Goal: Task Accomplishment & Management: Manage account settings

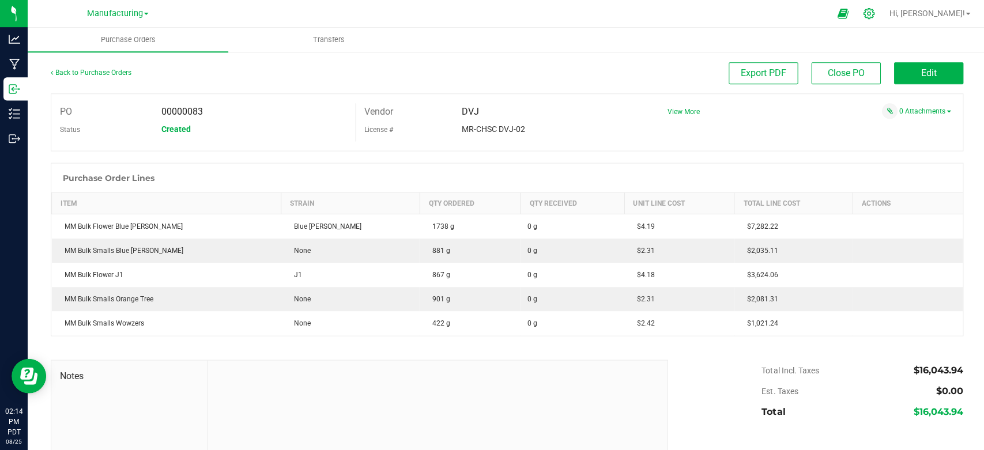
click at [872, 14] on icon at bounding box center [866, 13] width 11 height 11
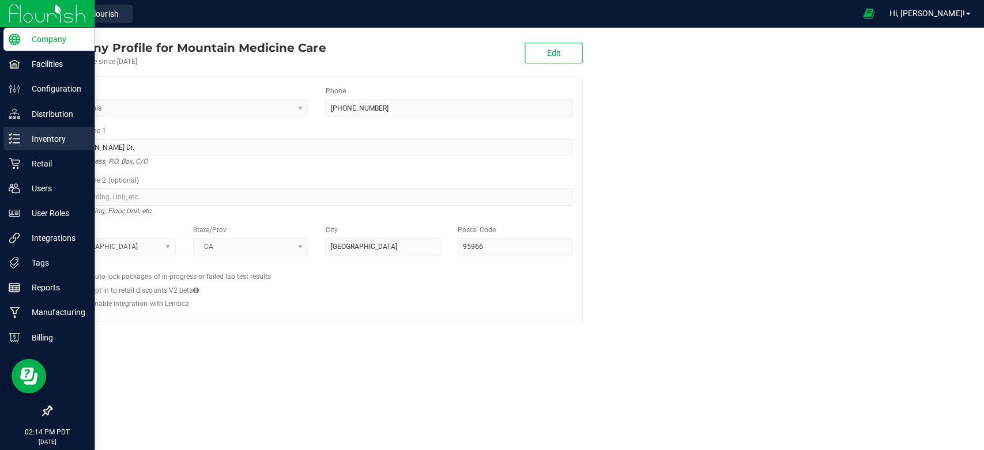
click at [16, 136] on icon at bounding box center [15, 139] width 12 height 12
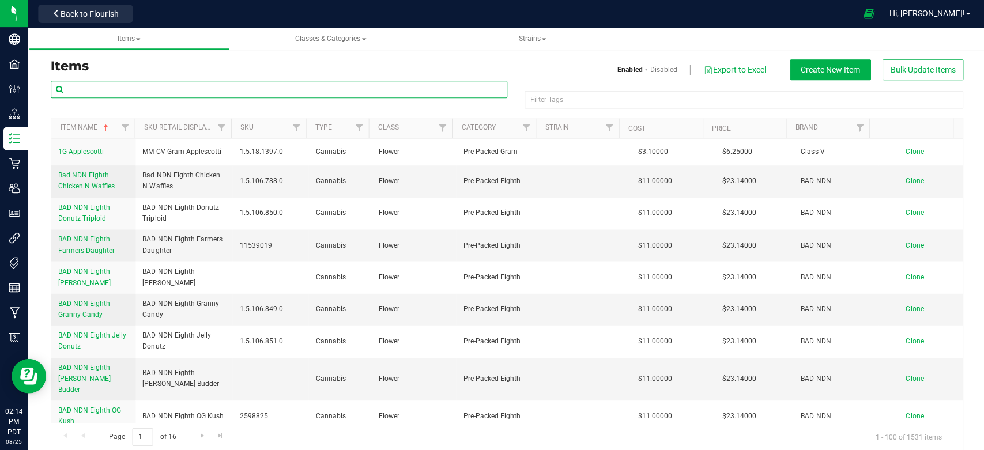
click at [202, 85] on input "text" at bounding box center [279, 89] width 456 height 17
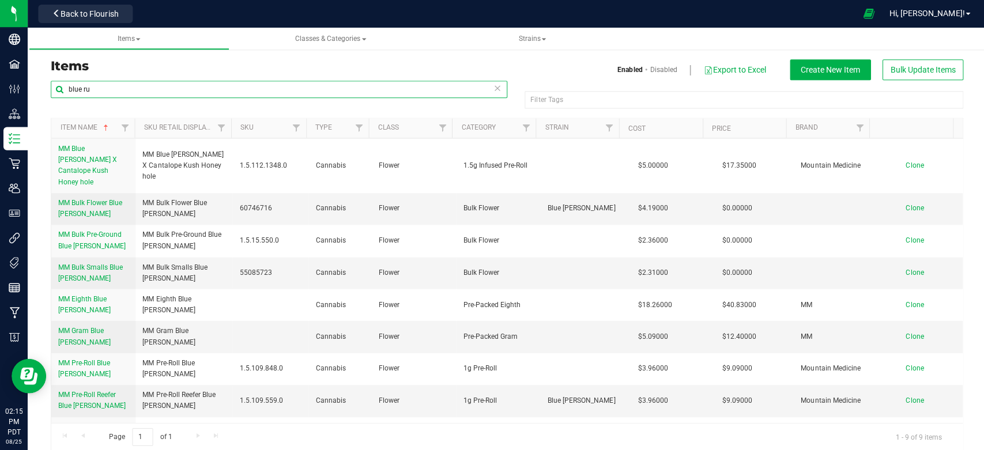
type input "blue ru"
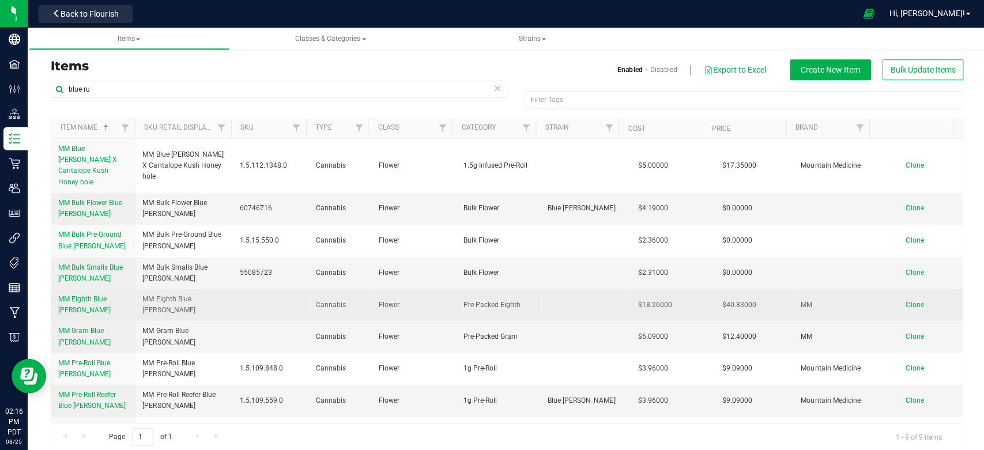
click at [73, 294] on span "MM Eighth Blue [PERSON_NAME]" at bounding box center [84, 303] width 52 height 19
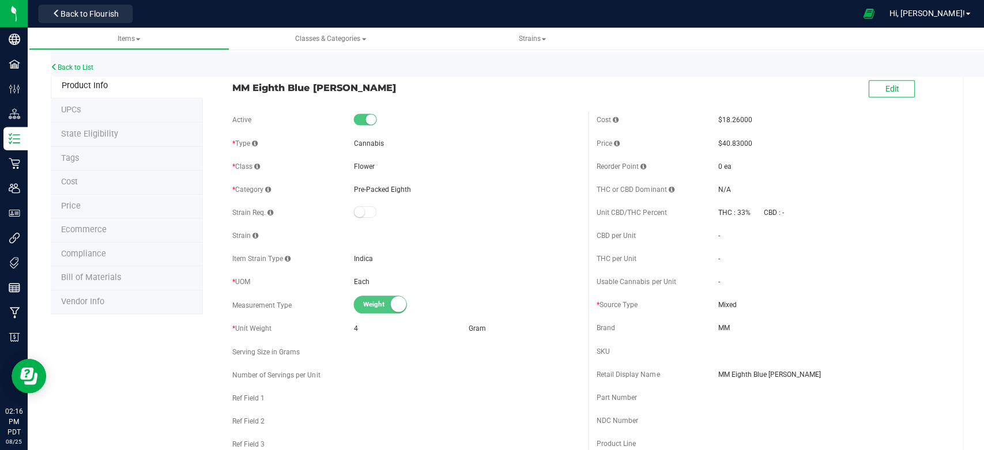
click at [67, 204] on span "Price" at bounding box center [71, 206] width 20 height 10
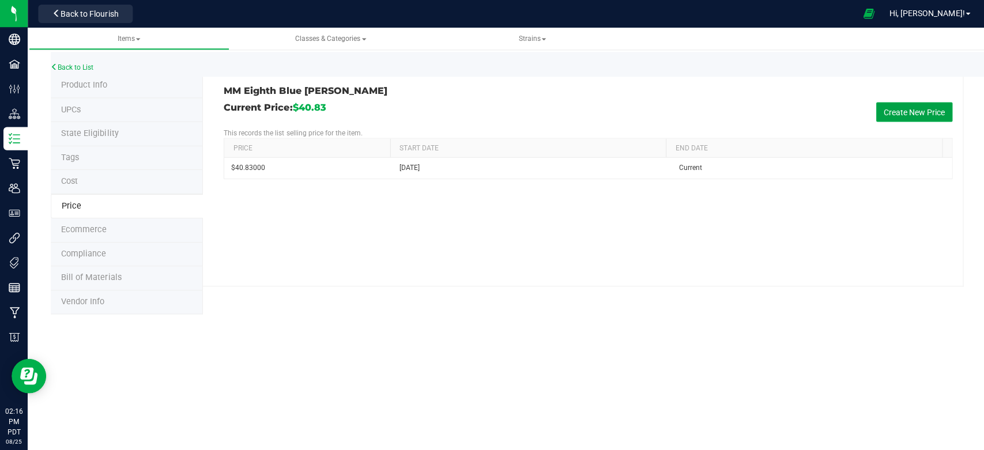
drag, startPoint x: 899, startPoint y: 116, endPoint x: 895, endPoint y: 111, distance: 6.6
click at [903, 107] on button "Create New Price" at bounding box center [912, 112] width 76 height 20
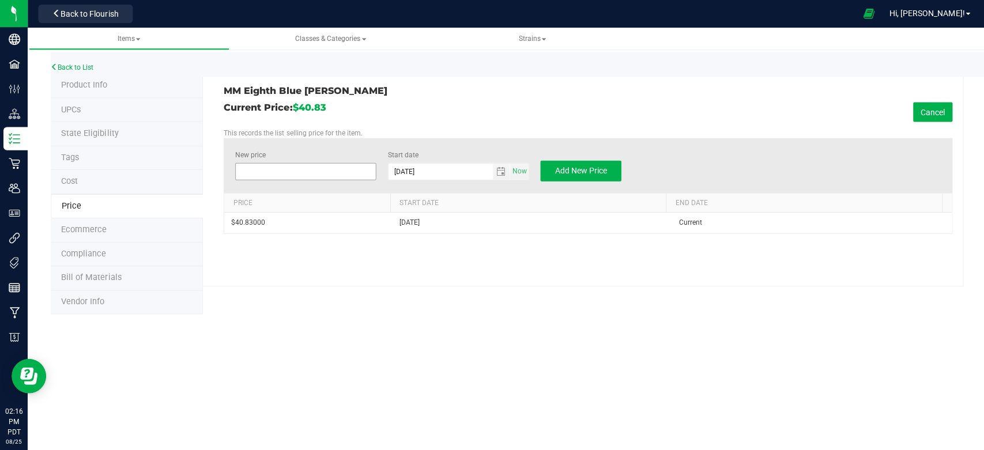
click at [277, 175] on span at bounding box center [305, 171] width 141 height 17
click at [277, 175] on input "New price" at bounding box center [305, 171] width 140 height 16
type input "41.32"
click at [438, 88] on h3 "MM Eighth Blue [PERSON_NAME]" at bounding box center [400, 91] width 355 height 10
click at [597, 172] on span "Add New Price" at bounding box center [580, 169] width 52 height 9
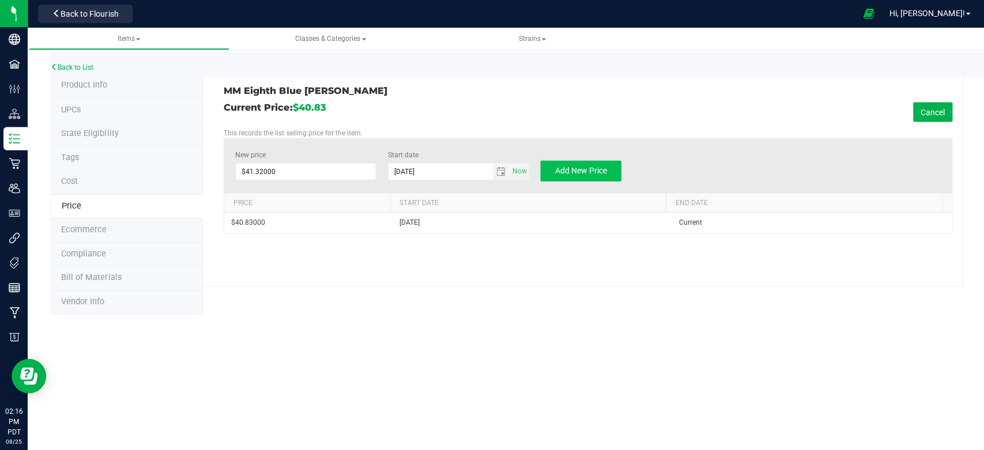
type input "$0.00000"
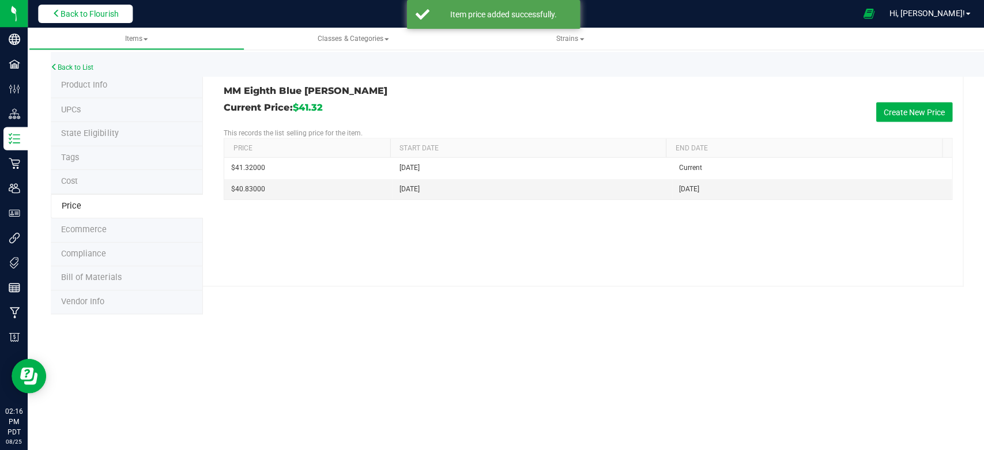
click at [96, 7] on button "Back to Flourish" at bounding box center [85, 14] width 95 height 18
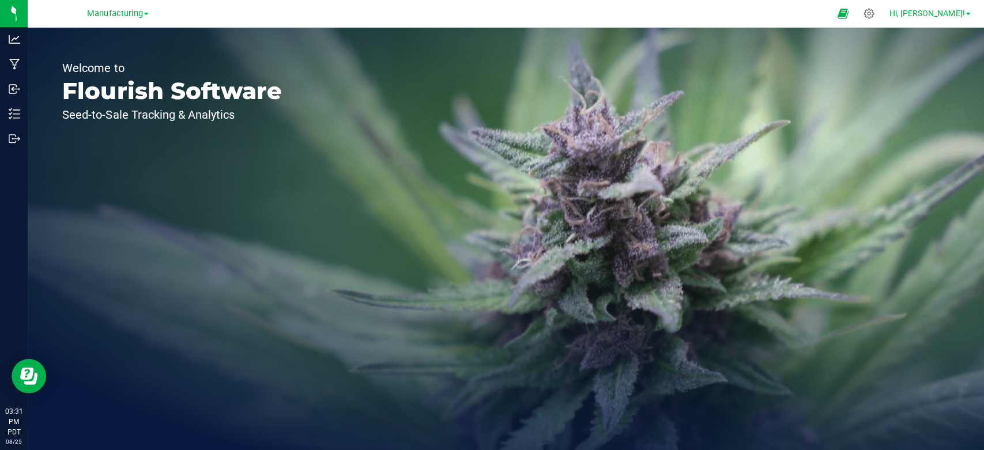
click at [956, 12] on span "Hi, [PERSON_NAME]!" at bounding box center [924, 13] width 75 height 9
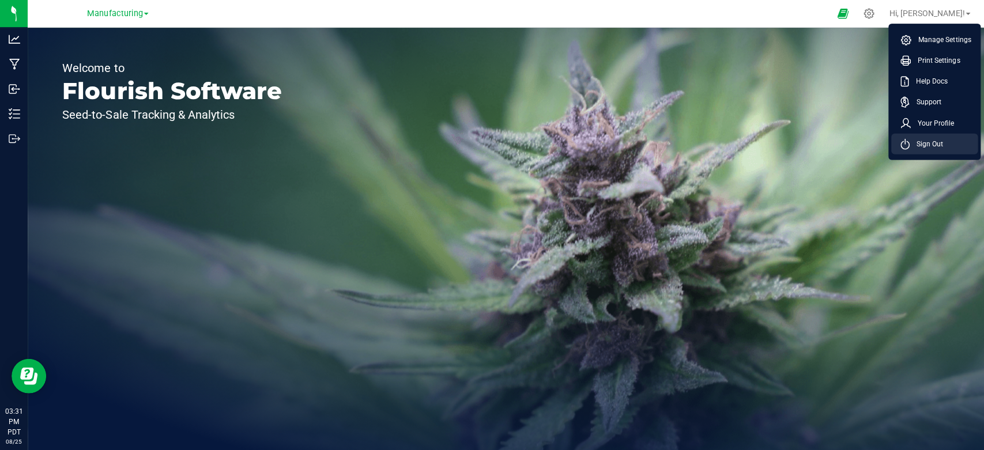
click at [902, 141] on icon at bounding box center [902, 143] width 9 height 11
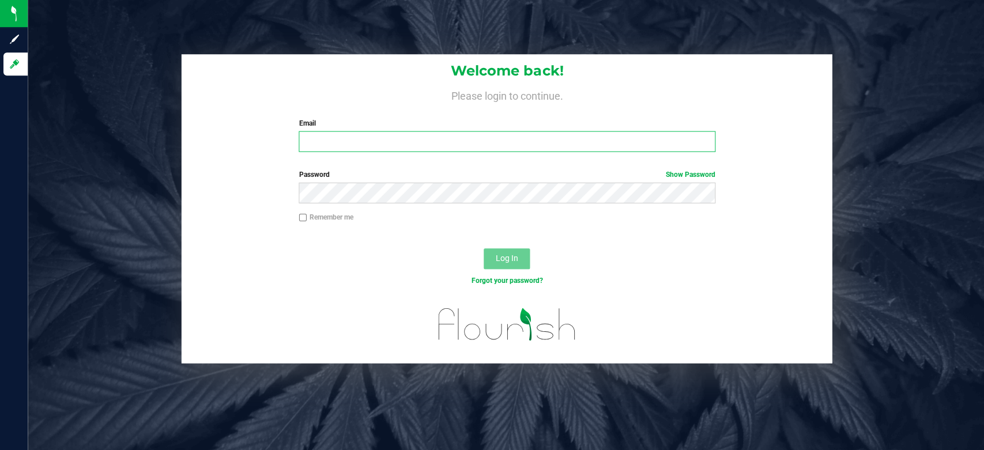
click at [327, 136] on input "Email" at bounding box center [506, 141] width 416 height 21
type input "[EMAIL_ADDRESS][DOMAIN_NAME]"
click at [483, 248] on button "Log In" at bounding box center [506, 258] width 46 height 21
